Goal: Information Seeking & Learning: Learn about a topic

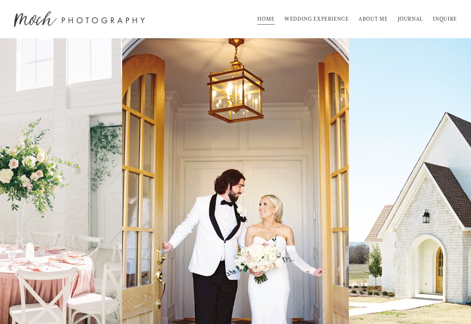
click at [364, 19] on link "ABOUT ME" at bounding box center [373, 19] width 29 height 12
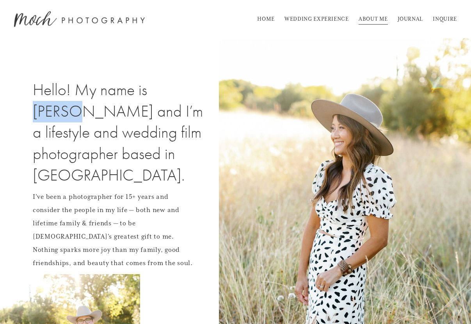
drag, startPoint x: 152, startPoint y: 91, endPoint x: 200, endPoint y: 91, distance: 48.0
click at [200, 91] on h2 "Hello! My name is Mochie and I’m a lifestyle and wedding film photographer base…" at bounding box center [124, 133] width 182 height 107
copy h2 "Mochie"
